Goal: Information Seeking & Learning: Learn about a topic

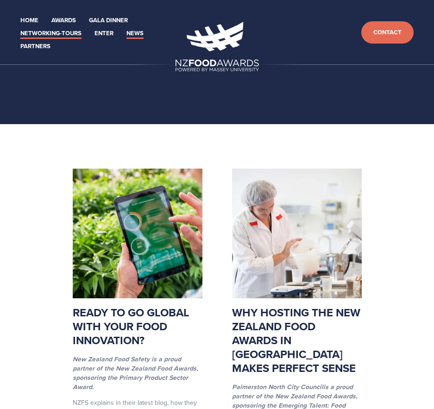
click at [74, 36] on link "Networking-Tours" at bounding box center [50, 33] width 61 height 11
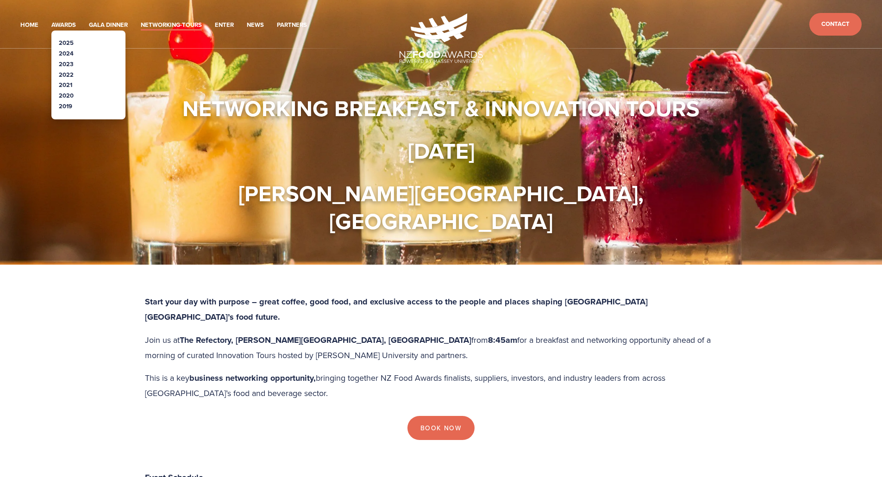
click at [75, 43] on li "2025" at bounding box center [88, 43] width 59 height 11
click at [67, 42] on link "2025" at bounding box center [66, 42] width 15 height 9
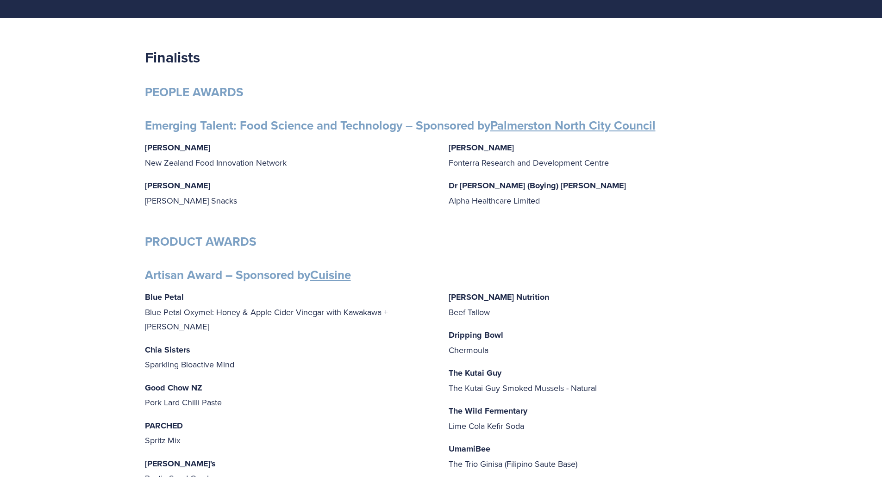
scroll to position [139, 0]
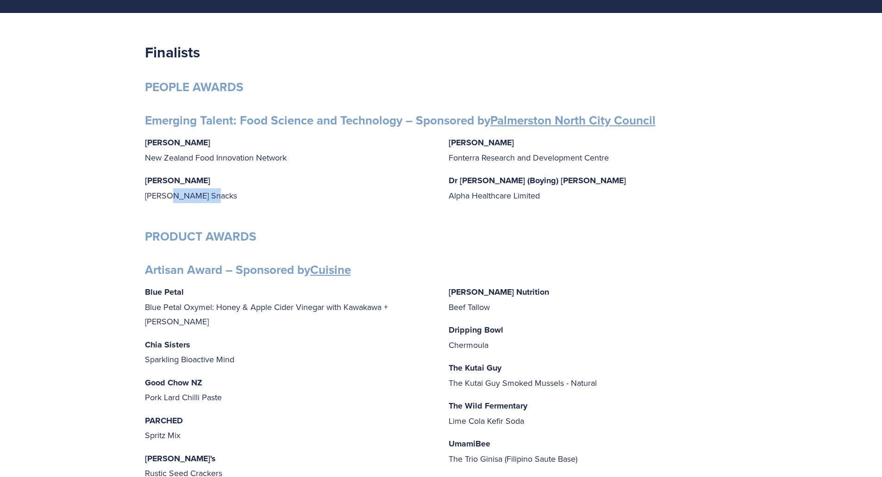
drag, startPoint x: 162, startPoint y: 195, endPoint x: 203, endPoint y: 198, distance: 41.3
click at [203, 198] on p "Grace Queenin Griffin’s Snacks" at bounding box center [289, 188] width 289 height 30
click at [212, 199] on p "Grace Queenin Griffin’s Snacks" at bounding box center [289, 188] width 289 height 30
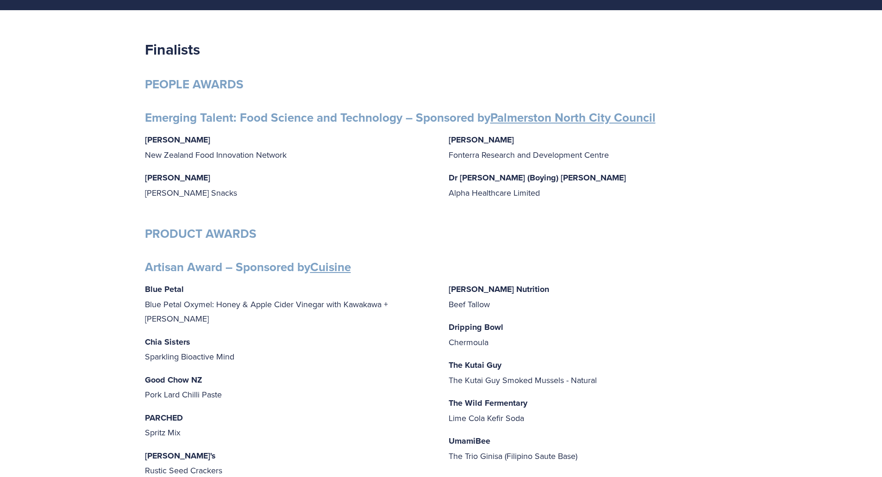
scroll to position [231, 0]
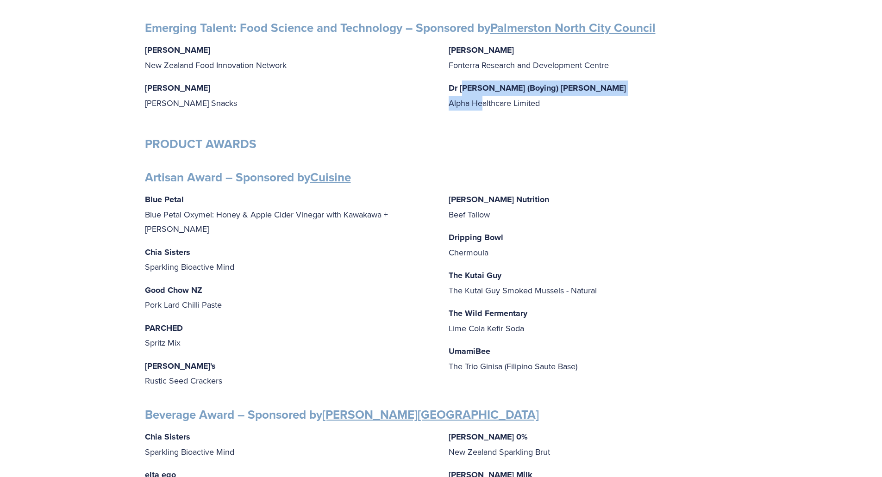
drag, startPoint x: 463, startPoint y: 85, endPoint x: 483, endPoint y: 107, distance: 29.8
click at [483, 107] on p "Dr Niki (Boying) Wang Alpha Healthcare Limited" at bounding box center [593, 96] width 289 height 30
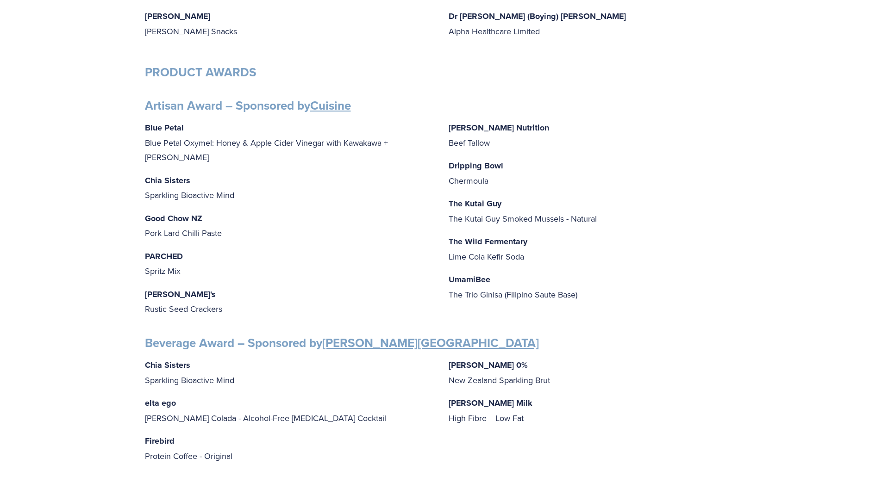
scroll to position [463, 0]
